Goal: Use online tool/utility

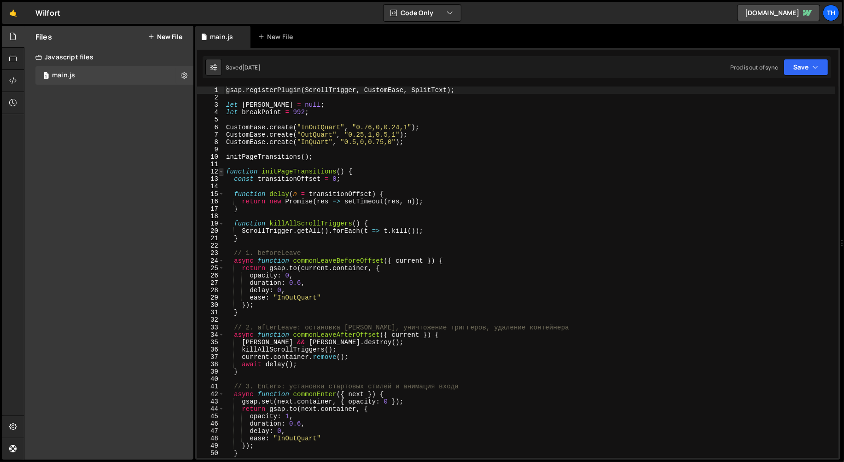
type textarea "gsap.registerPlugin(ScrollTrigger, CustomEase, SplitText);"
click at [220, 173] on span at bounding box center [221, 171] width 5 height 7
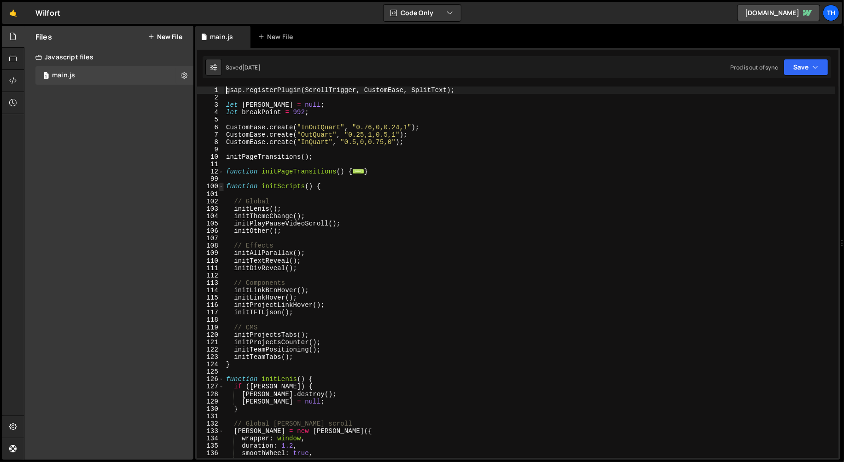
click at [221, 183] on span at bounding box center [221, 186] width 5 height 7
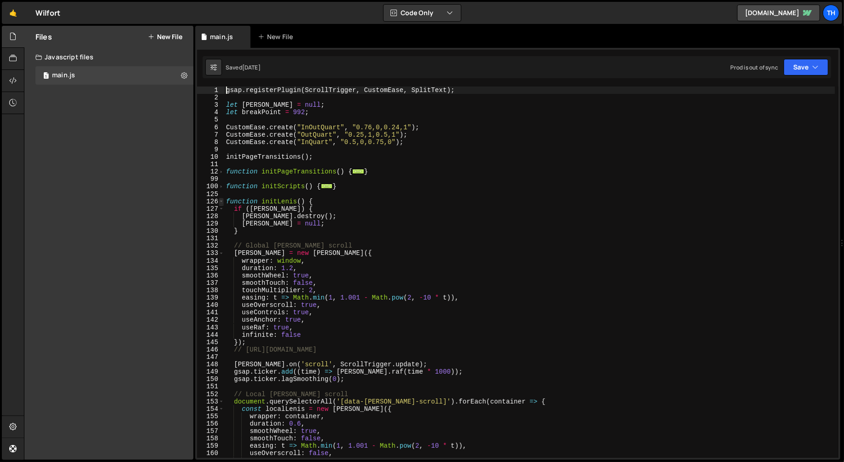
click at [222, 201] on span at bounding box center [221, 201] width 5 height 7
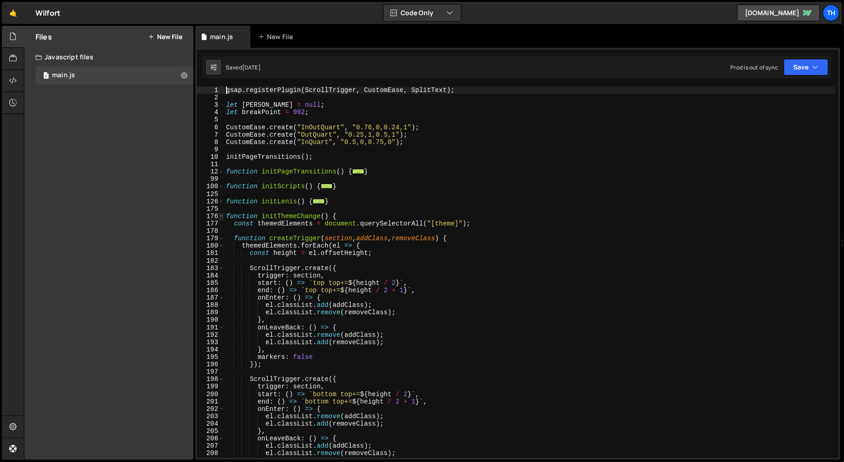
click at [221, 216] on span at bounding box center [221, 216] width 5 height 7
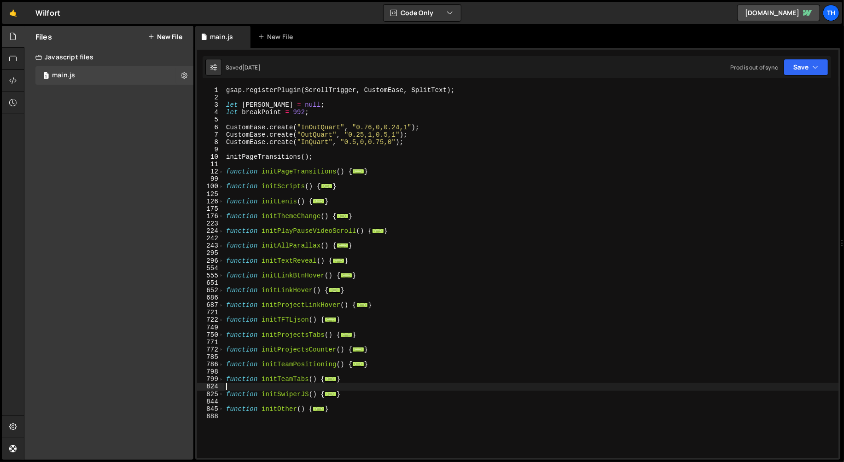
click at [323, 391] on div "gsap . registerPlugin ( ScrollTrigger , CustomEase , SplitText ) ; let [PERSON_…" at bounding box center [531, 280] width 615 height 387
click at [304, 417] on div "gsap . registerPlugin ( ScrollTrigger , CustomEase , SplitText ) ; let [PERSON_…" at bounding box center [531, 280] width 615 height 387
